Goal: Information Seeking & Learning: Learn about a topic

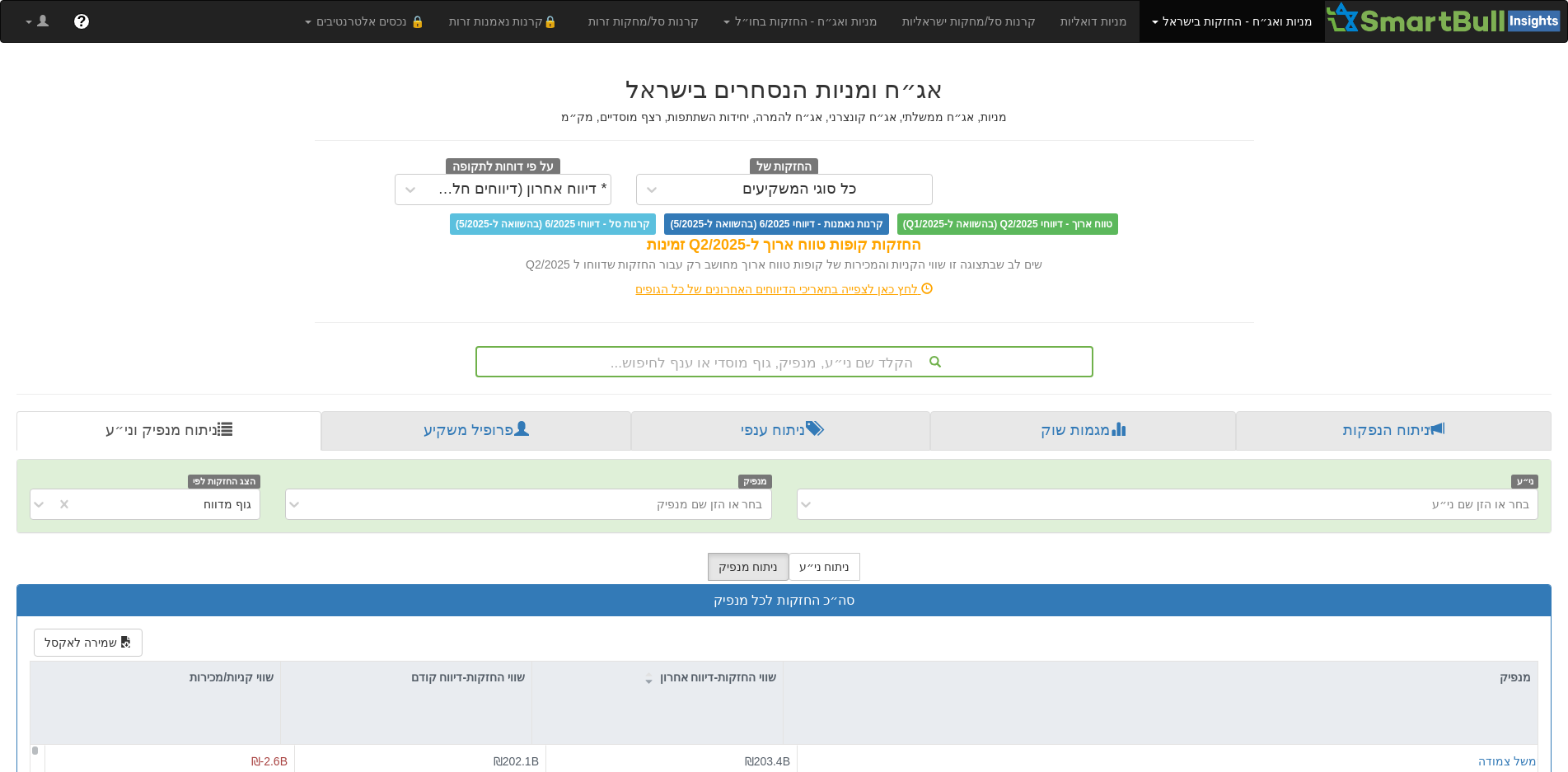
scroll to position [15, 0]
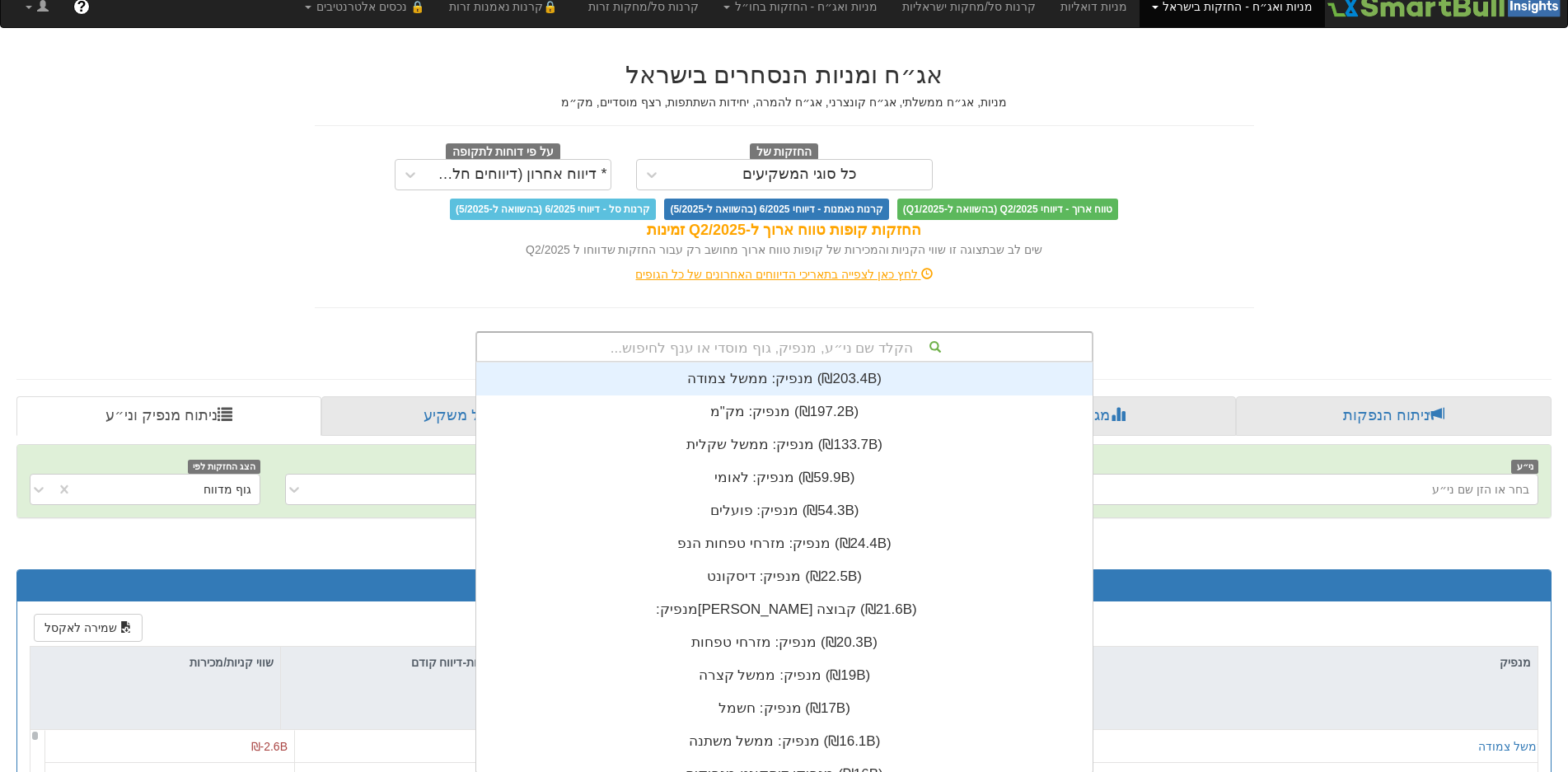
click at [805, 356] on div "הקלד שם ני״ע, מנפיק, גוף מוסדי או ענף לחיפוש..." at bounding box center [784, 347] width 614 height 28
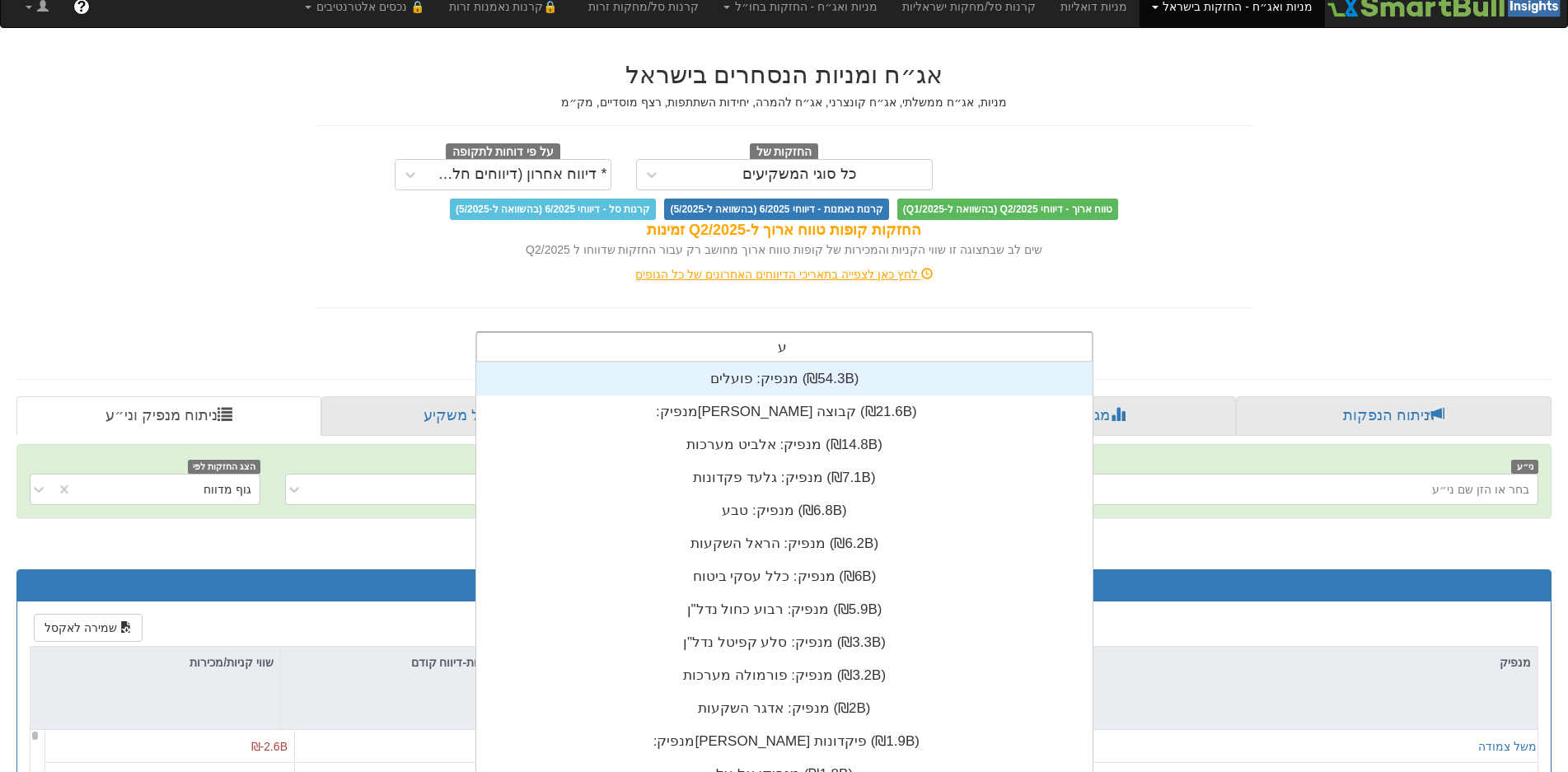
scroll to position [329, 0]
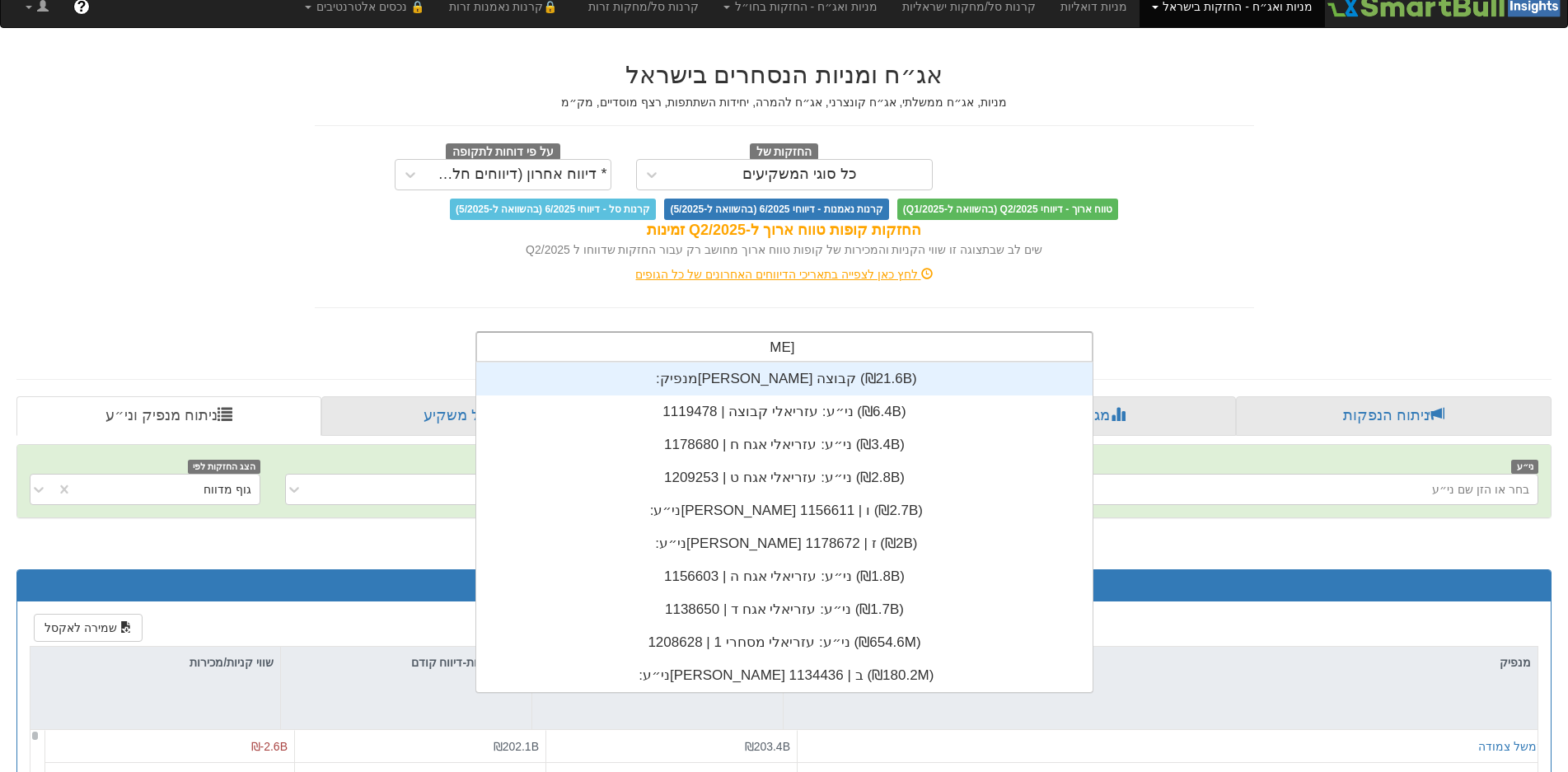
type input "עזריאלי"
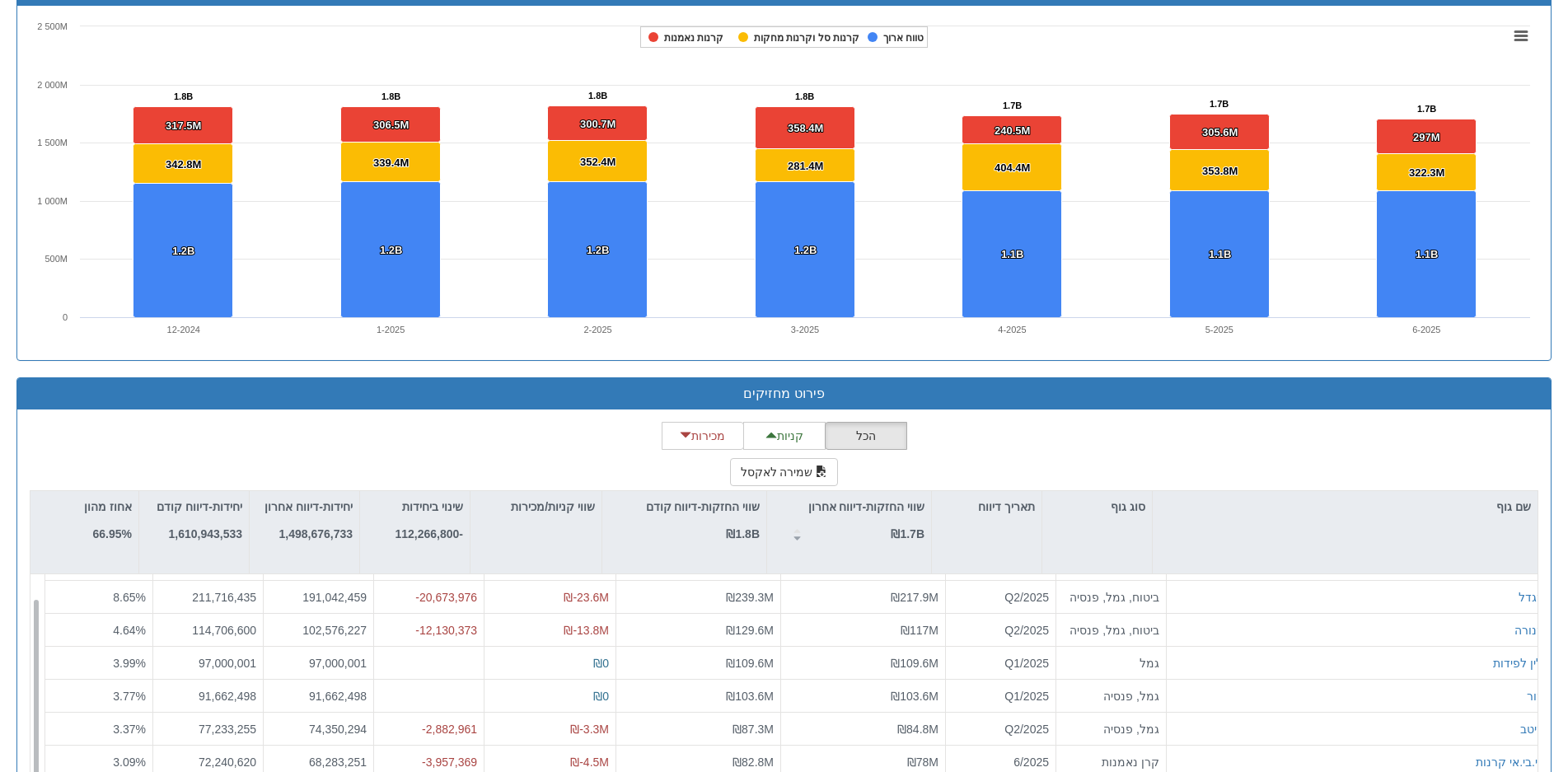
scroll to position [1235, 0]
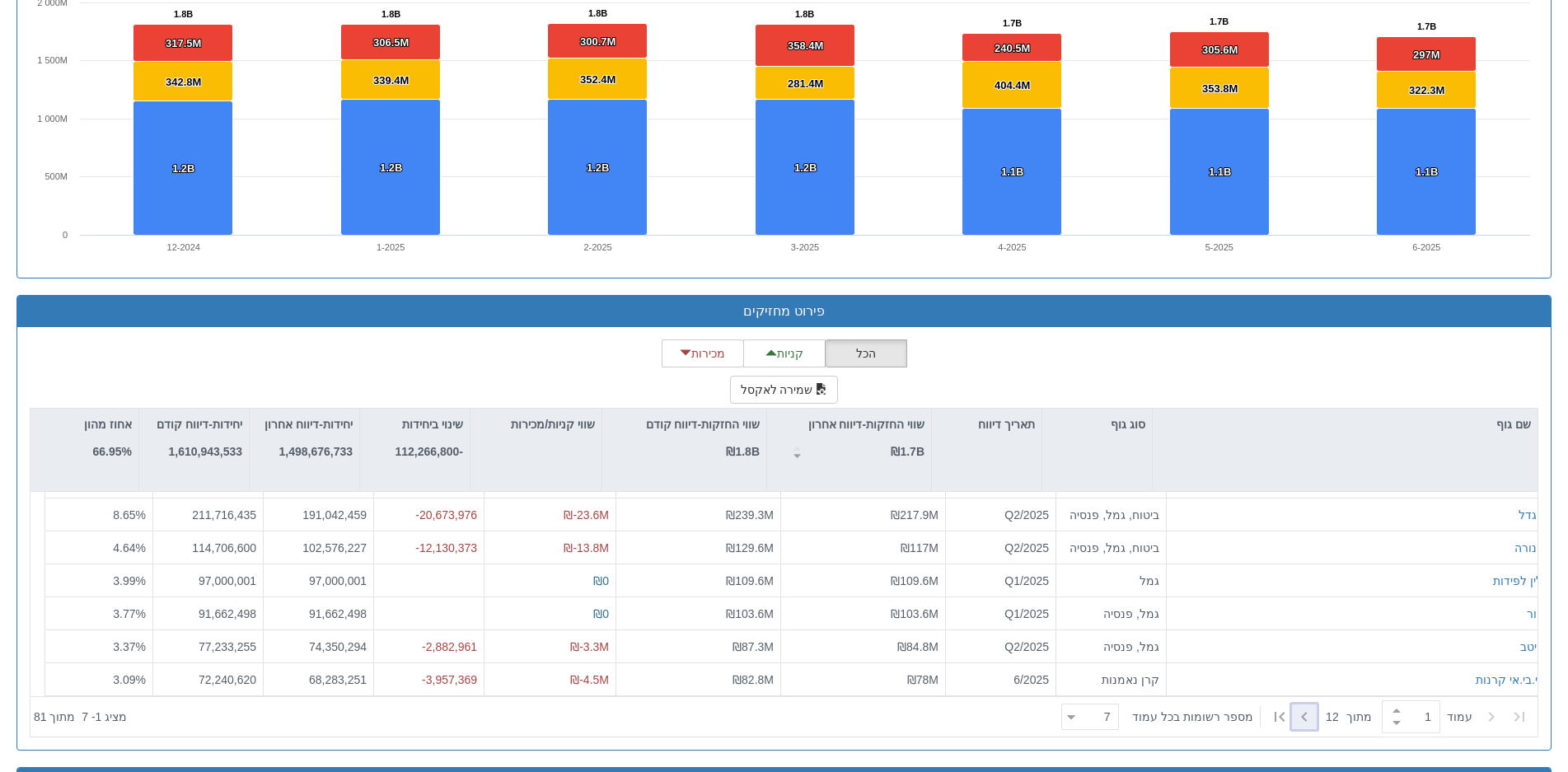
click at [1302, 716] on icon at bounding box center [1304, 716] width 5 height 10
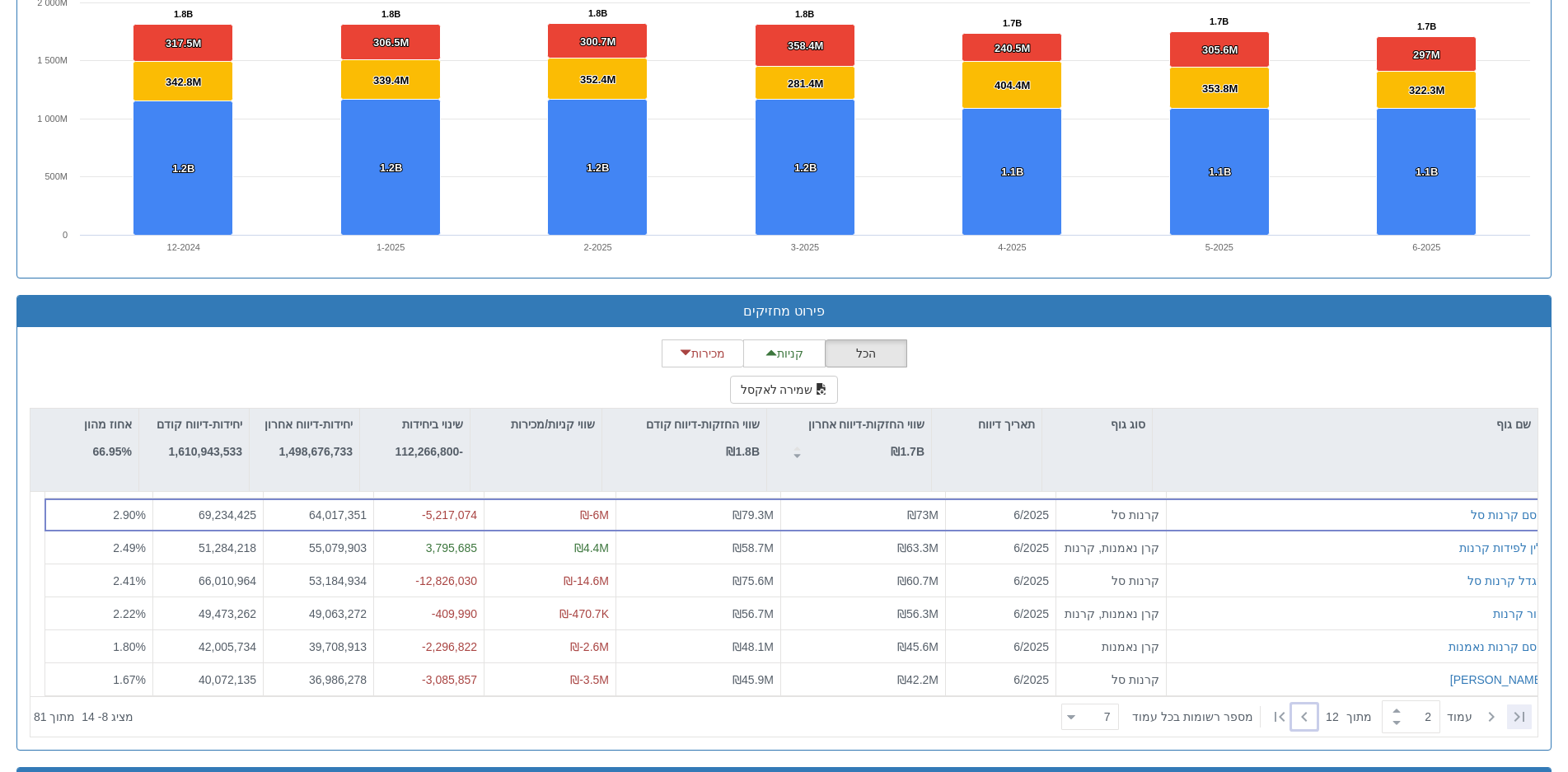
click at [1516, 713] on icon at bounding box center [1519, 716] width 20 height 20
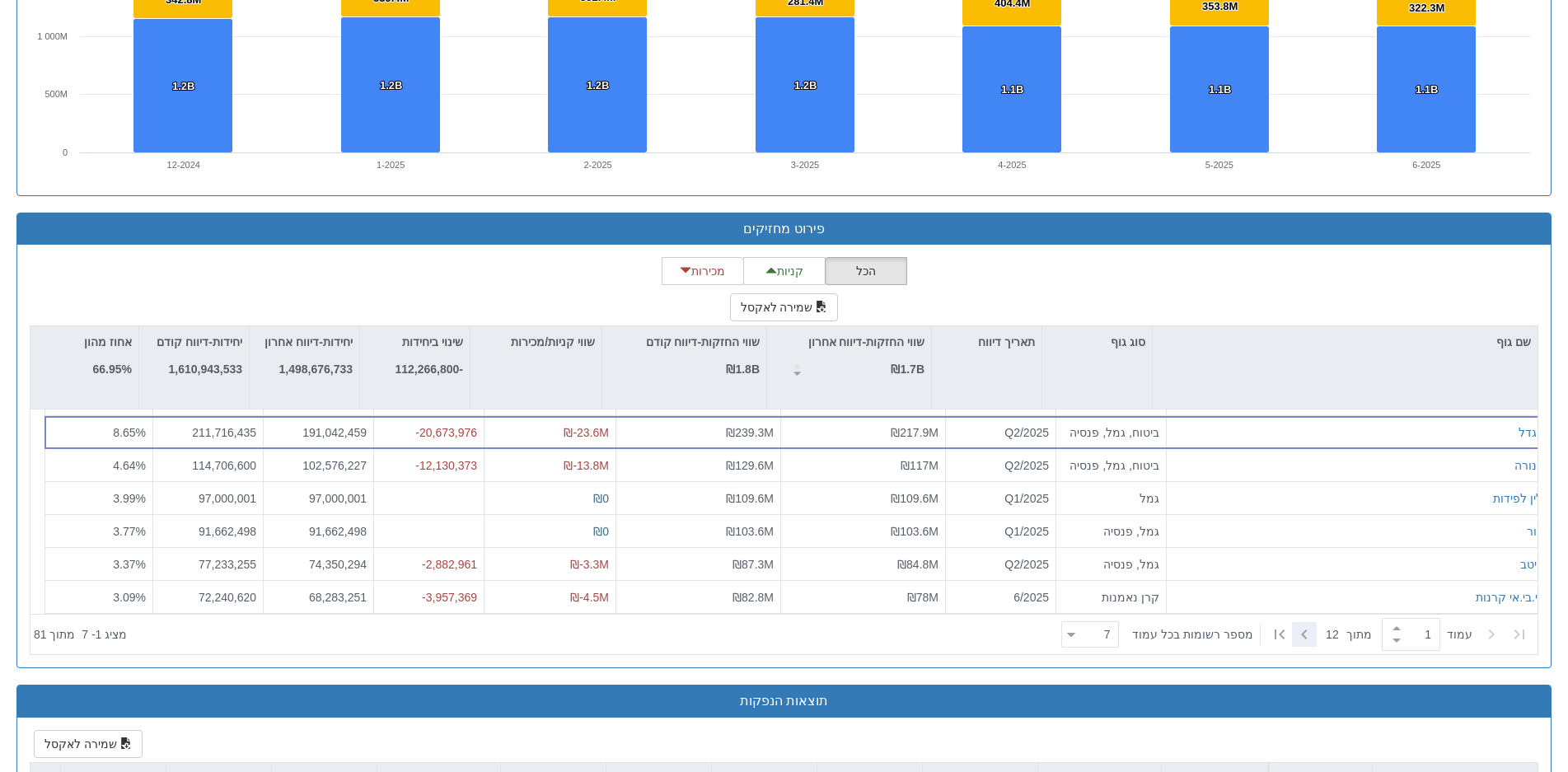
click at [1309, 631] on div at bounding box center [1304, 634] width 25 height 25
click at [1295, 628] on icon at bounding box center [1304, 634] width 20 height 20
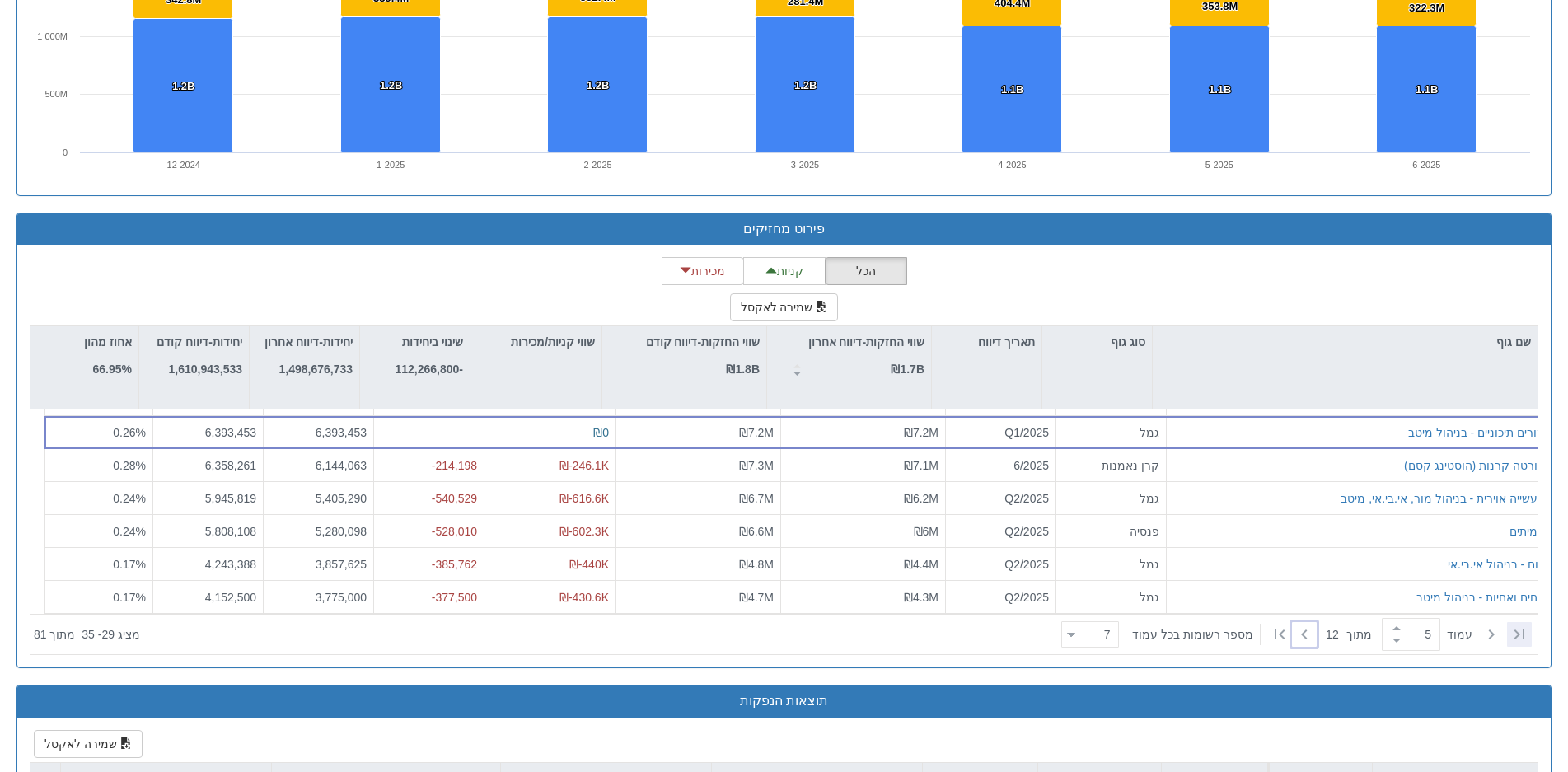
click at [1520, 630] on icon at bounding box center [1519, 634] width 20 height 20
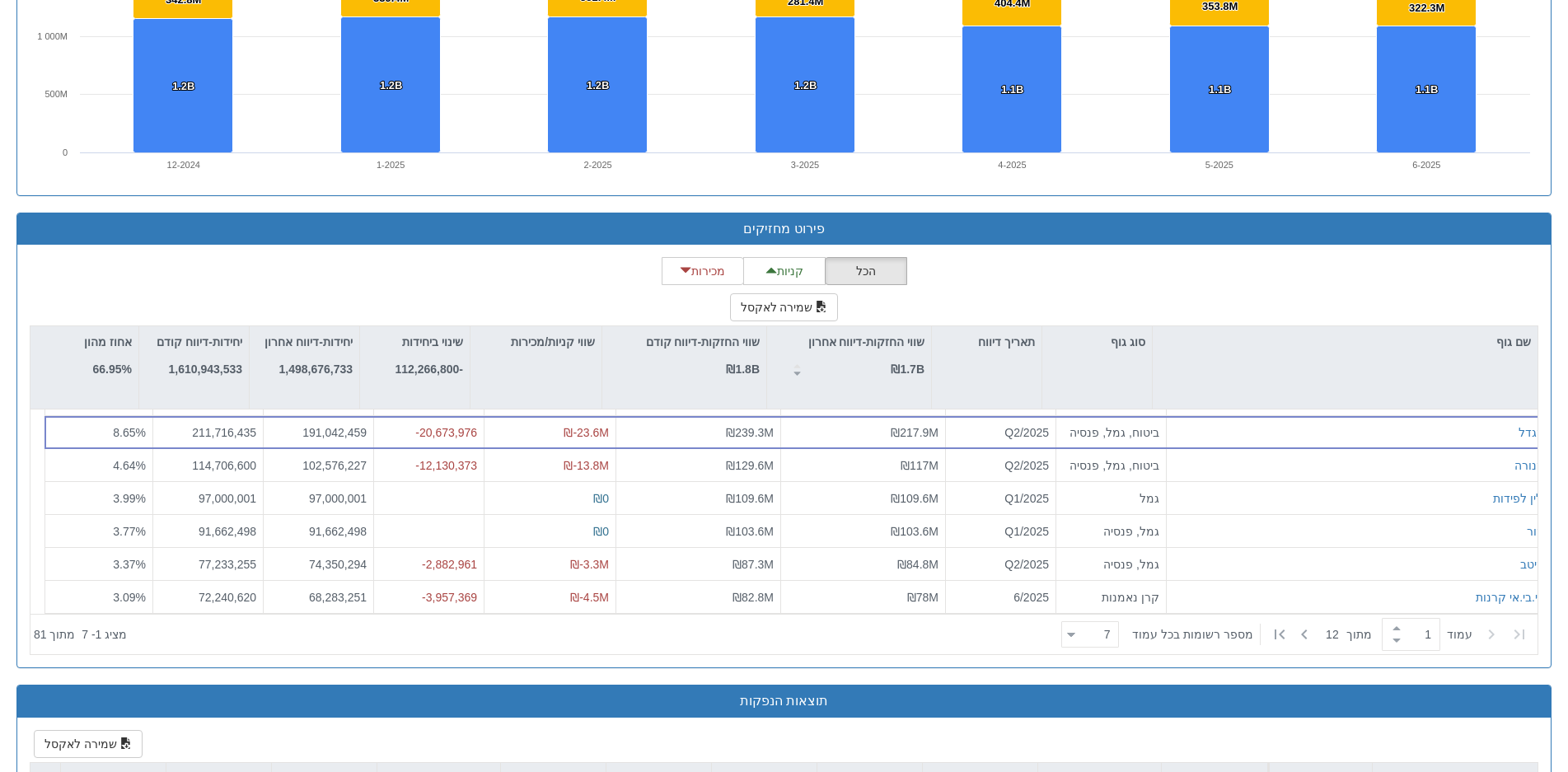
scroll to position [0, 0]
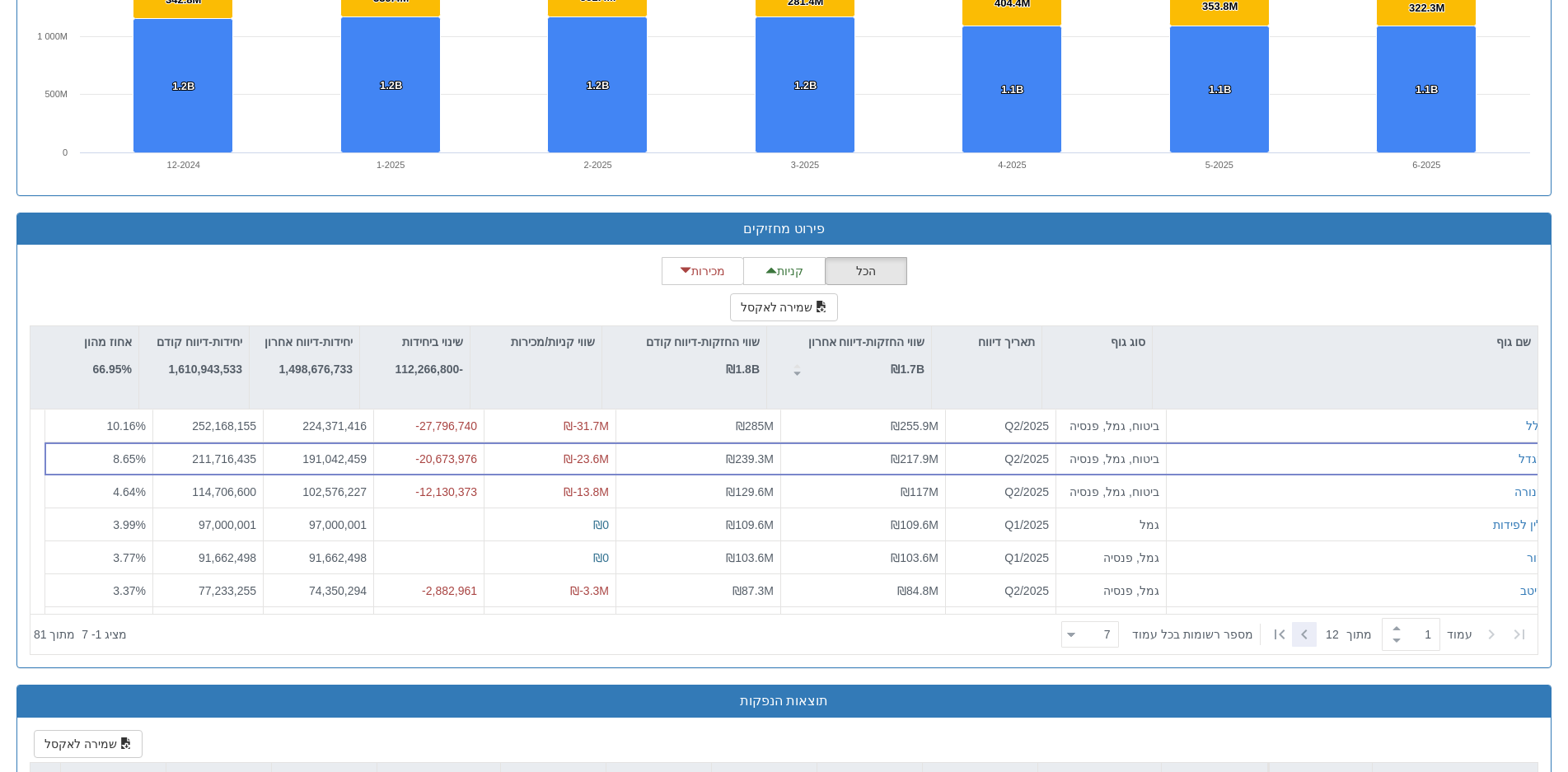
click at [1308, 631] on icon at bounding box center [1304, 634] width 20 height 20
click at [1512, 629] on icon at bounding box center [1519, 634] width 20 height 20
type input "1"
click at [798, 476] on div "₪117M" at bounding box center [864, 492] width 165 height 33
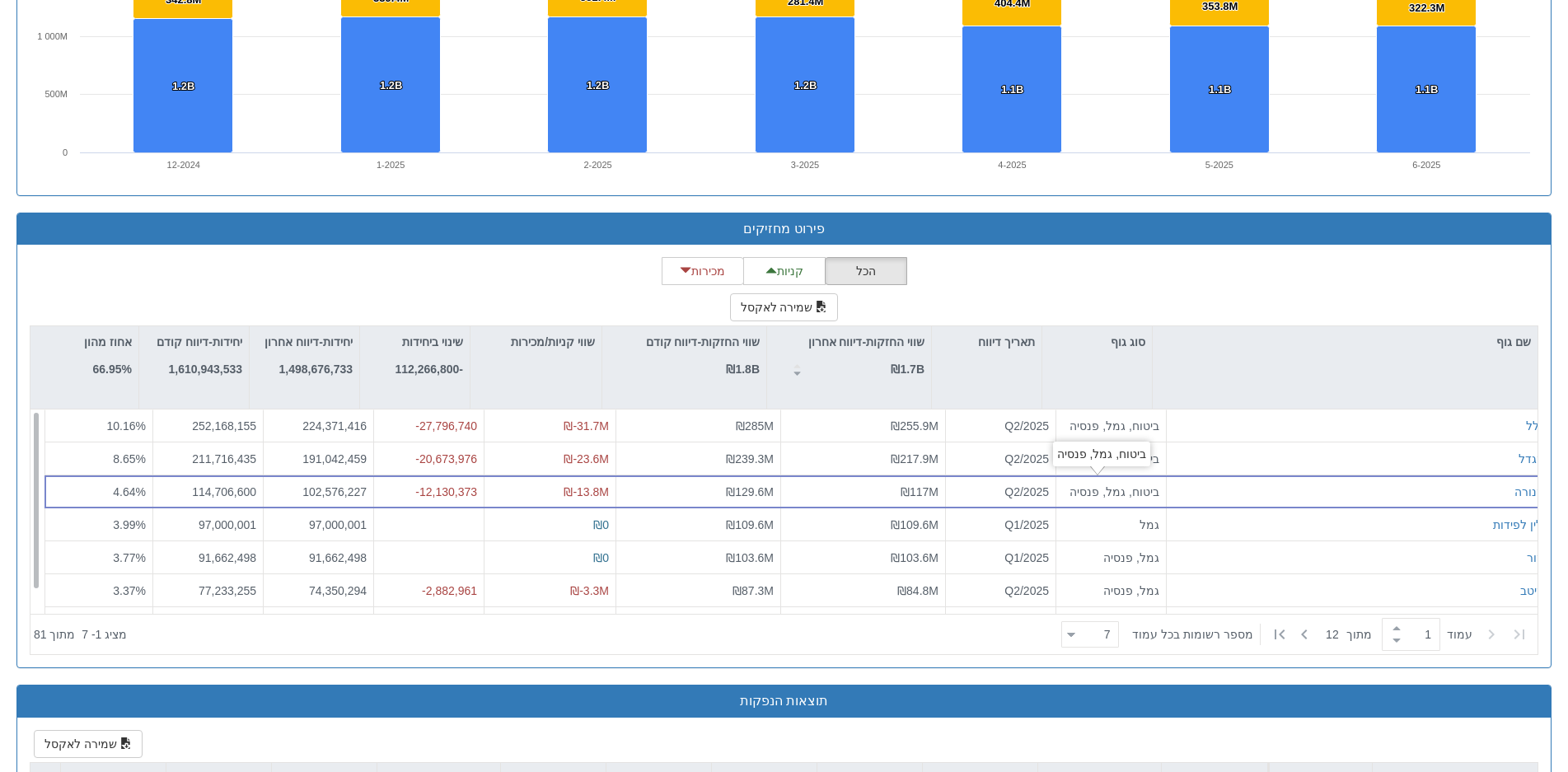
click at [1063, 488] on div "ביטוח, גמל, פנסיה" at bounding box center [1111, 492] width 97 height 17
